Goal: Information Seeking & Learning: Learn about a topic

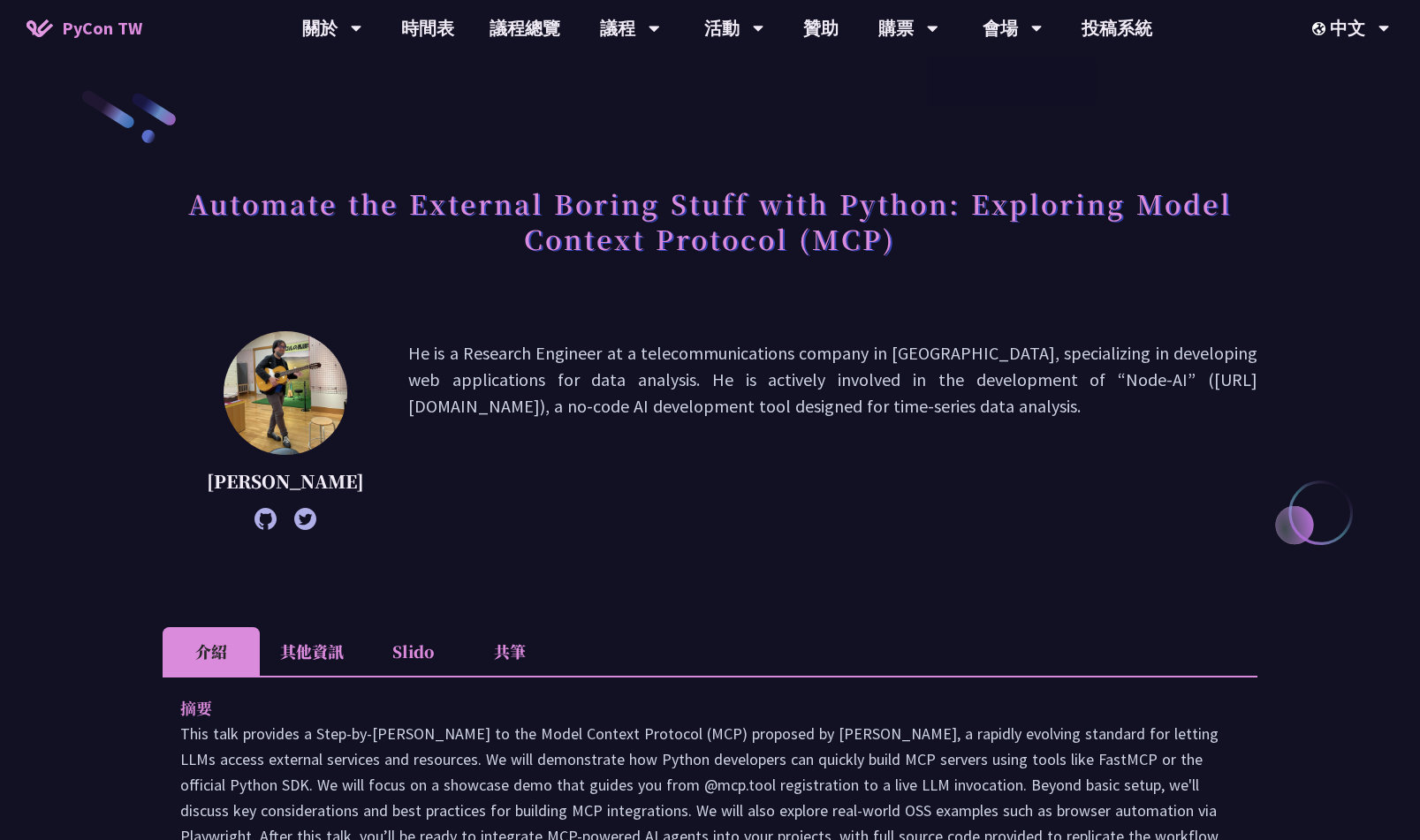
click at [970, 284] on div "Automate the External Boring Stuff with Python: Exploring Model Context Protoco…" at bounding box center [709, 241] width 1094 height 128
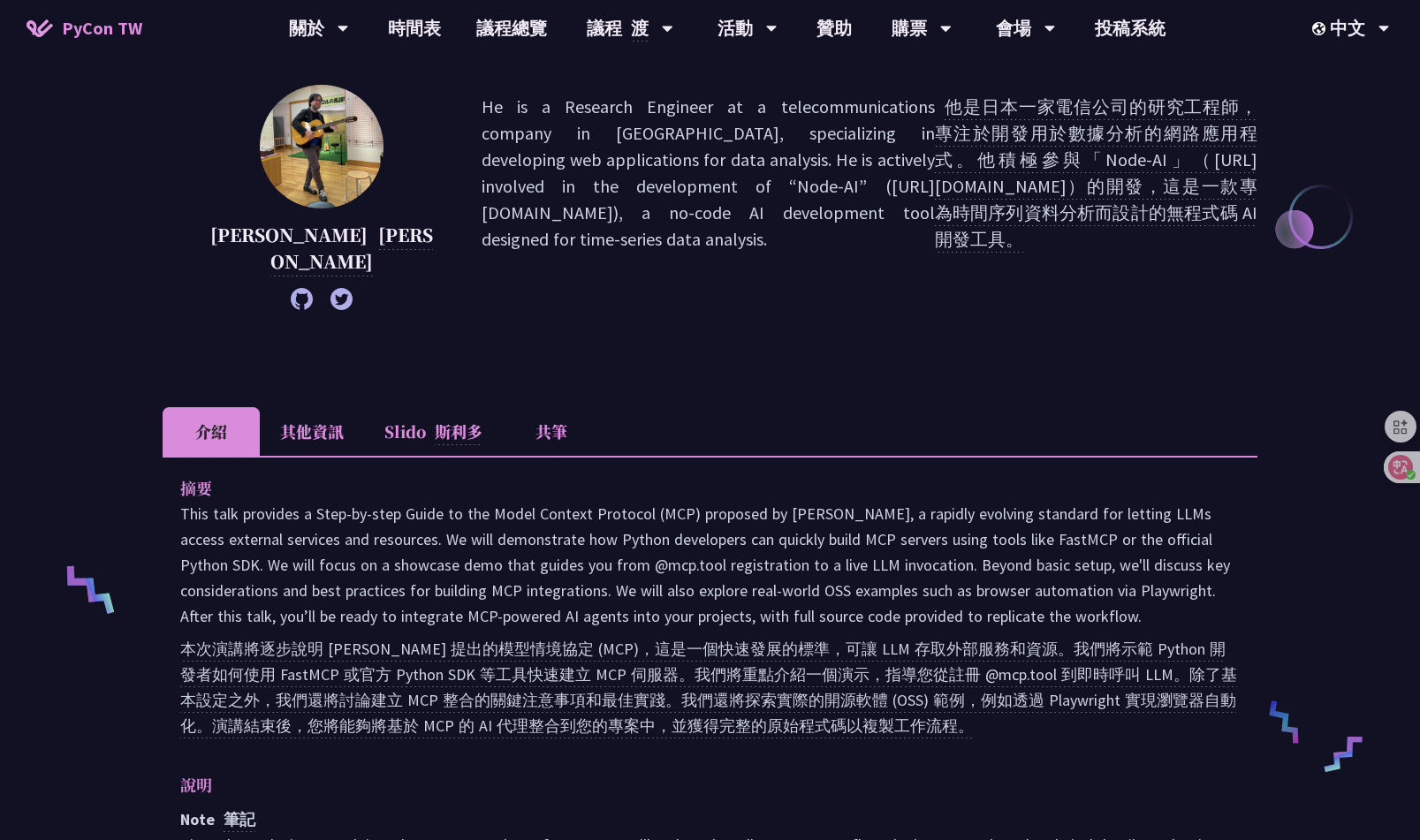
scroll to position [327, 0]
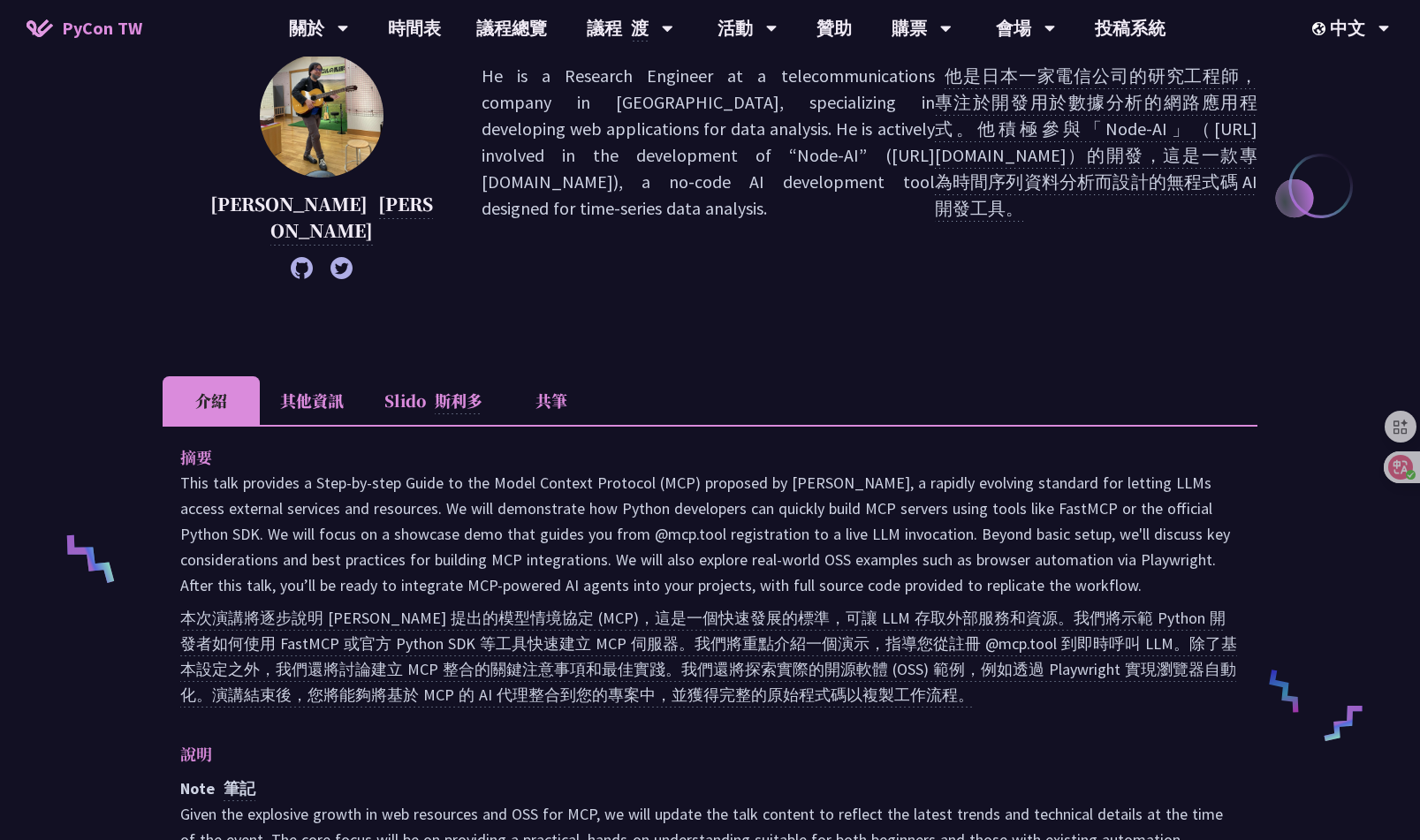
click at [557, 628] on font "本次演講將逐步說明 Anthropic 提出的模型情境協定 (MCP)，這是一個快速發展的標準，可讓 LLM 存取外部服務和資源。我們將示範 Python 開…" at bounding box center [708, 658] width 1056 height 100
click at [670, 626] on font "本次演講將逐步說明 Anthropic 提出的模型情境協定 (MCP)，這是一個快速發展的標準，可讓 LLM 存取外部服務和資源。我們將示範 Python 開…" at bounding box center [708, 658] width 1056 height 100
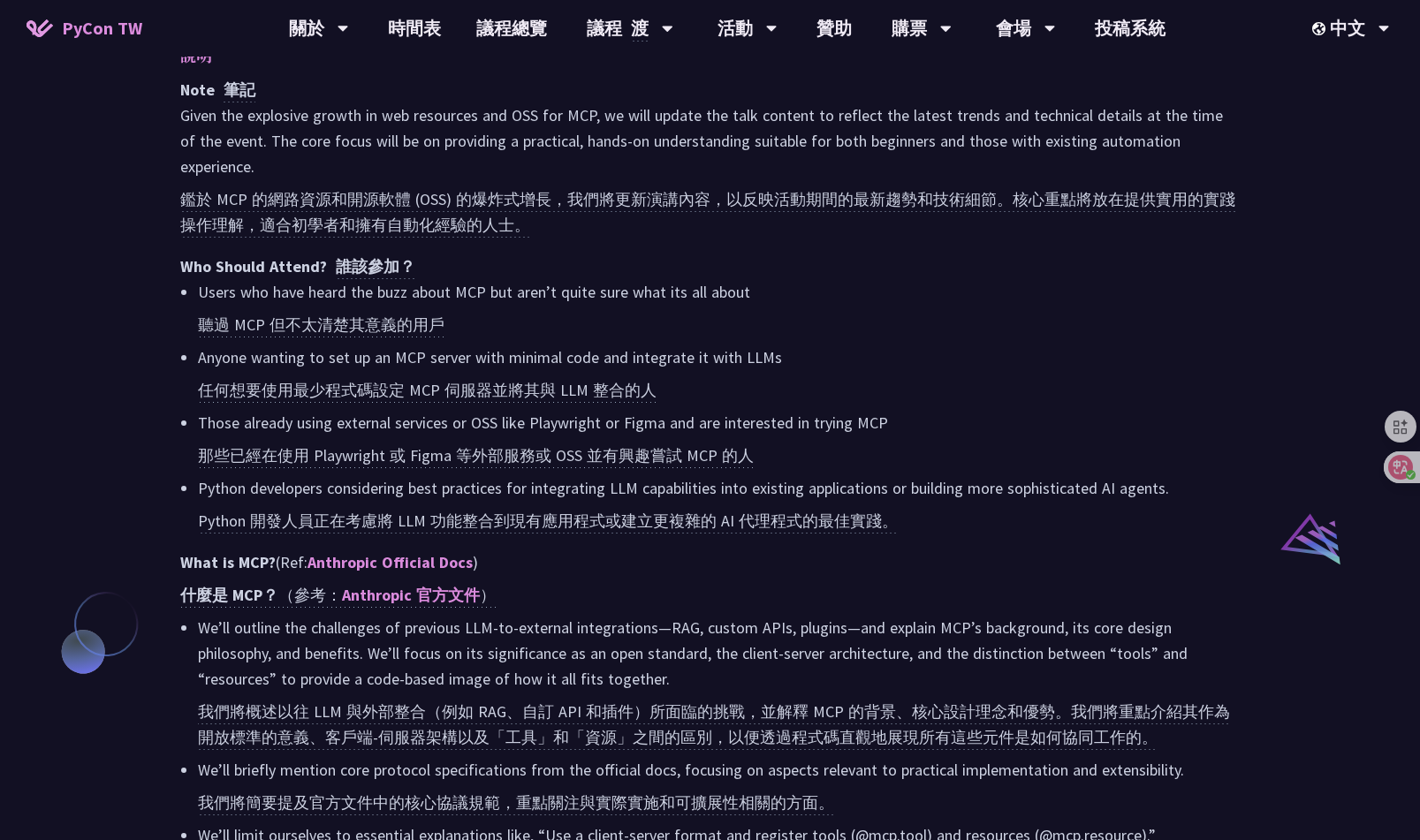
scroll to position [1023, 0]
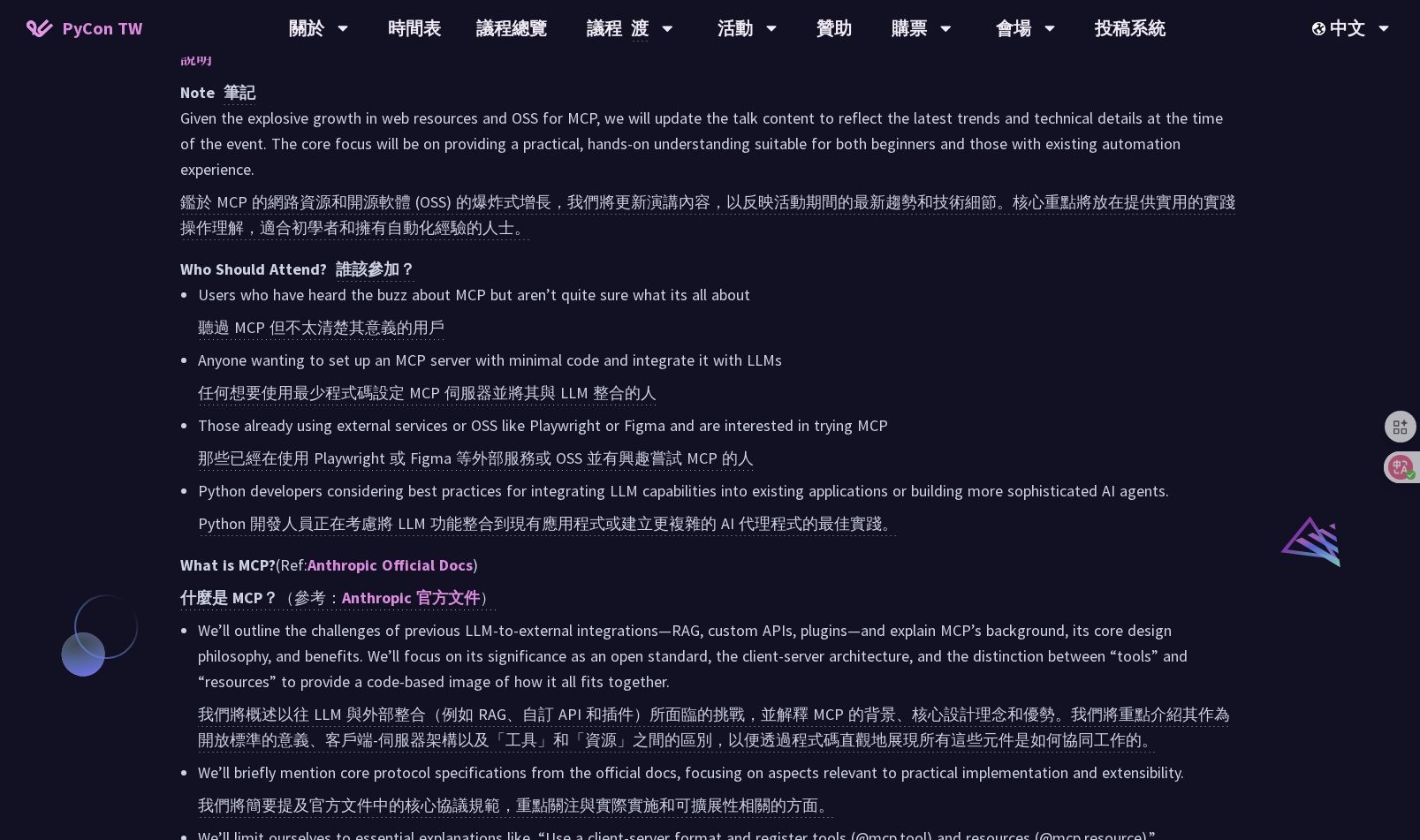
click at [958, 303] on li "Users who have heard the buzz about MCP but aren’t quite sure what its all abou…" at bounding box center [718, 314] width 1041 height 65
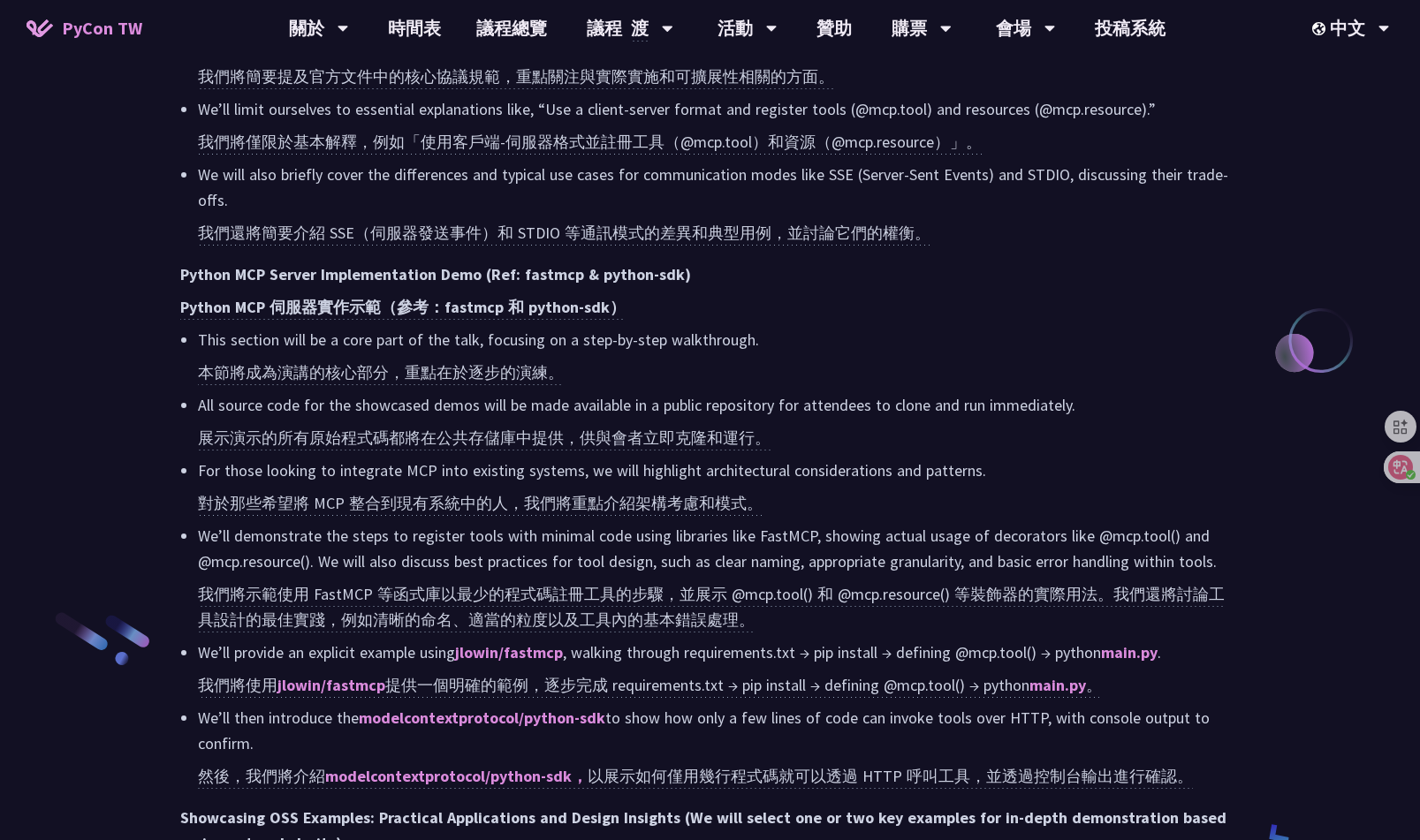
scroll to position [1826, 0]
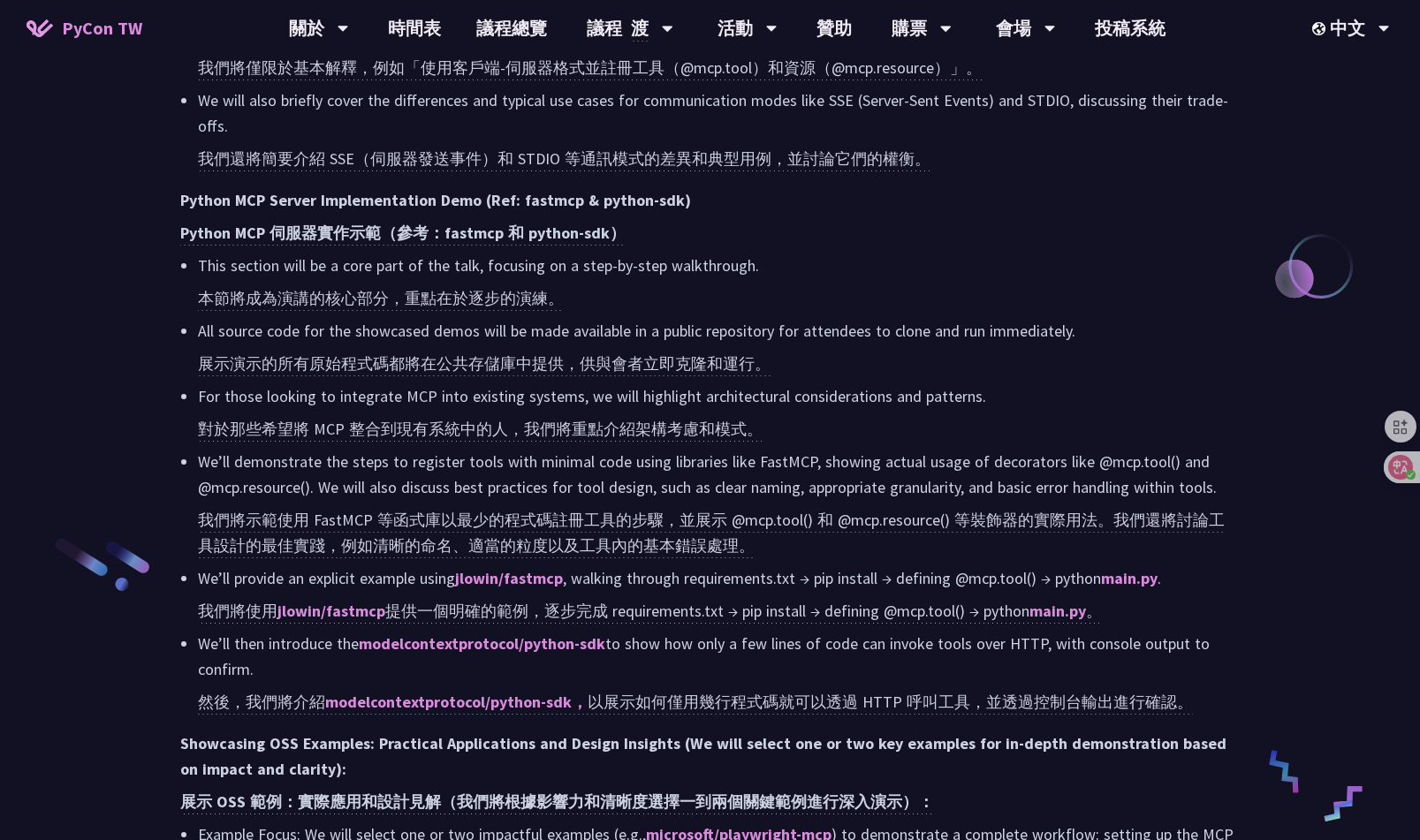
click at [770, 383] on li "For those looking to integrate MCP into existing systems, we will highlight arc…" at bounding box center [718, 416] width 1041 height 65
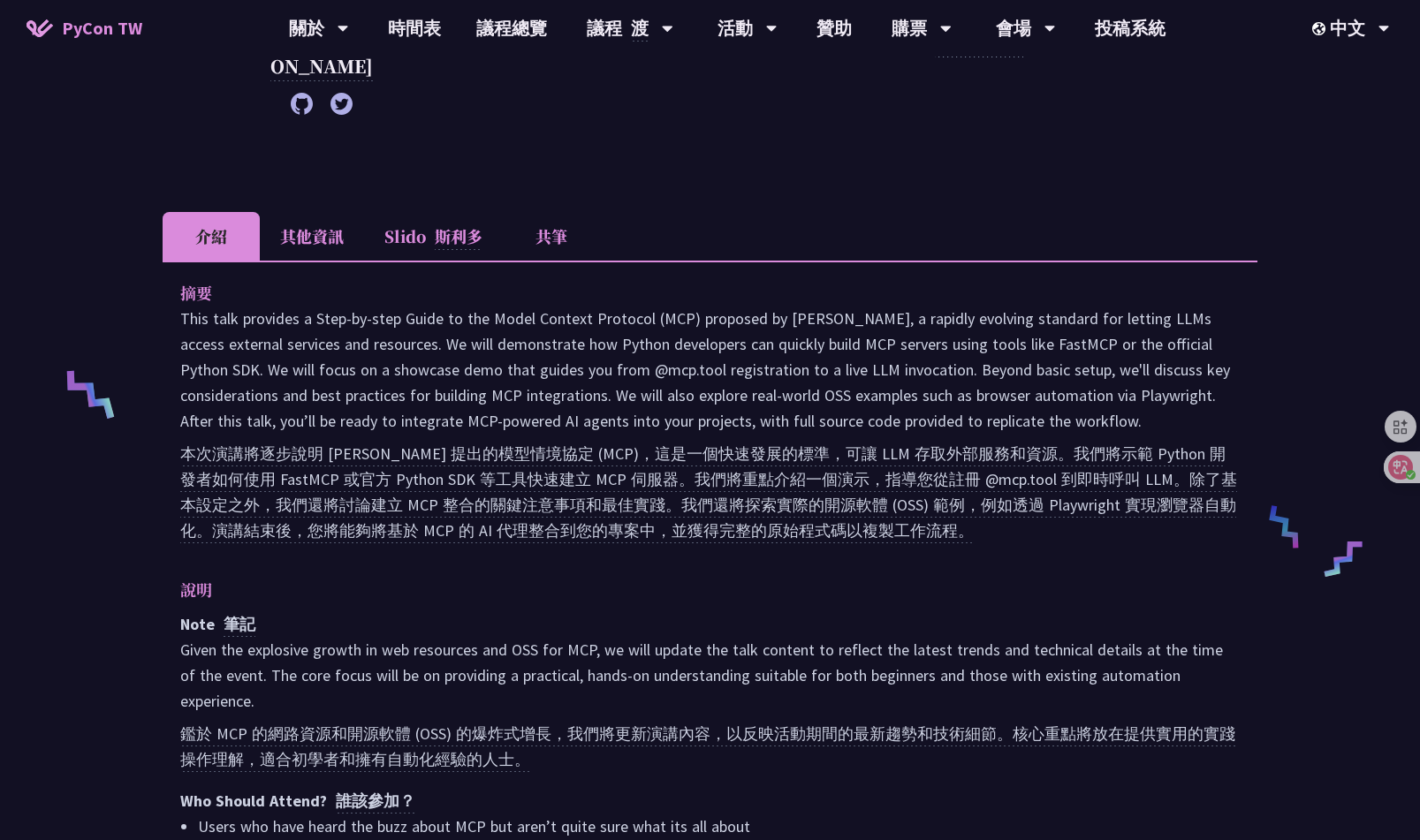
scroll to position [0, 0]
